Goal: Information Seeking & Learning: Learn about a topic

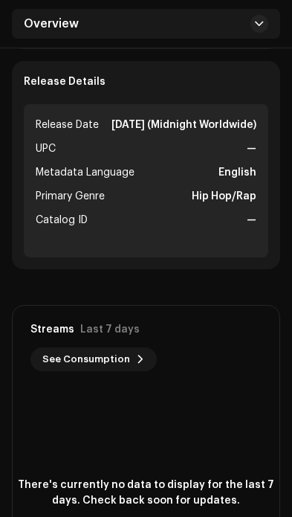
scroll to position [638, 0]
